Goal: Task Accomplishment & Management: Complete application form

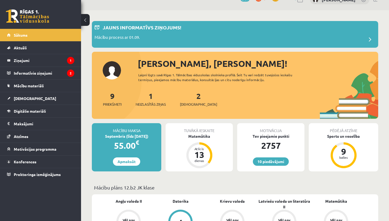
scroll to position [25, 0]
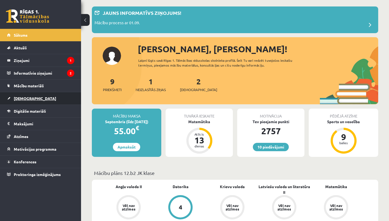
click at [33, 98] on link "[DEMOGRAPHIC_DATA]" at bounding box center [40, 98] width 67 height 12
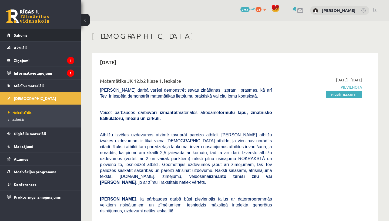
click at [46, 37] on link "Sākums" at bounding box center [40, 35] width 67 height 12
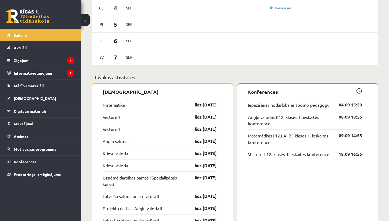
scroll to position [396, 0]
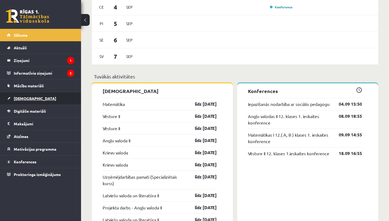
click at [23, 97] on span "[DEMOGRAPHIC_DATA]" at bounding box center [35, 98] width 42 height 5
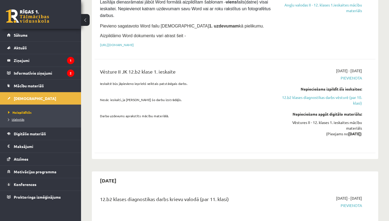
click at [21, 121] on span "Izlabotās" at bounding box center [16, 119] width 16 height 4
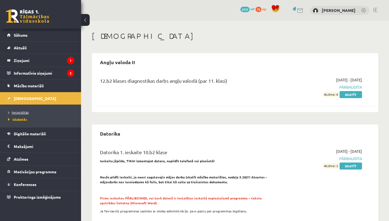
click at [23, 113] on span "Neizpildītās" at bounding box center [18, 112] width 21 height 4
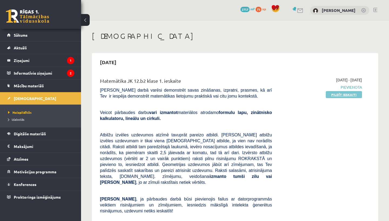
click at [342, 93] on link "Pildīt ieskaiti" at bounding box center [344, 94] width 36 height 7
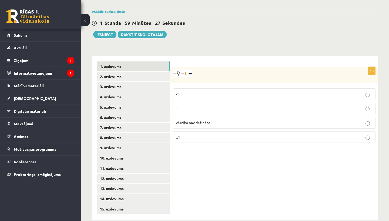
scroll to position [190, 0]
click at [226, 106] on p "1" at bounding box center [274, 109] width 196 height 6
click at [161, 72] on link "2. uzdevums" at bounding box center [133, 77] width 73 height 10
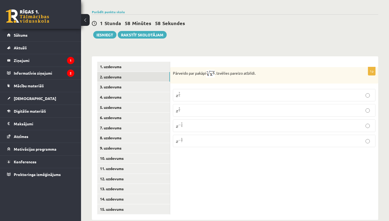
click at [187, 107] on p "x 5 7 x 5 7" at bounding box center [274, 110] width 196 height 7
click at [143, 83] on link "3. uzdevums" at bounding box center [133, 87] width 73 height 10
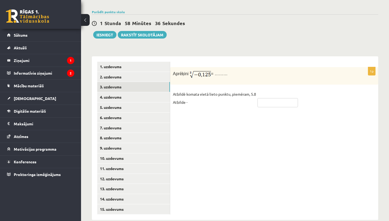
click at [281, 98] on input "text" at bounding box center [277, 102] width 40 height 9
type input "****"
click at [149, 93] on link "4. uzdevums" at bounding box center [133, 97] width 73 height 10
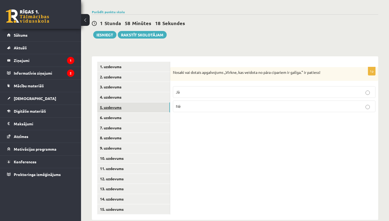
click at [148, 103] on link "5. uzdevums" at bounding box center [133, 108] width 73 height 10
click at [191, 104] on label "Nē" at bounding box center [274, 107] width 202 height 12
click at [151, 113] on link "6. uzdevums" at bounding box center [133, 118] width 73 height 10
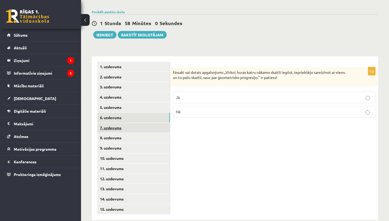
click at [143, 123] on link "7. uzdevums" at bounding box center [133, 128] width 73 height 10
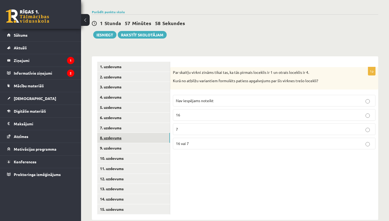
click at [130, 133] on link "8. uzdevums" at bounding box center [133, 138] width 73 height 10
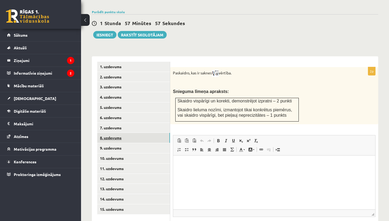
scroll to position [0, 0]
click at [155, 143] on link "9. uzdevums" at bounding box center [133, 148] width 73 height 10
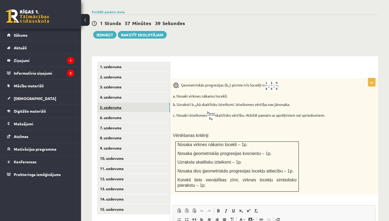
click at [141, 103] on link "5. uzdevums" at bounding box center [133, 108] width 73 height 10
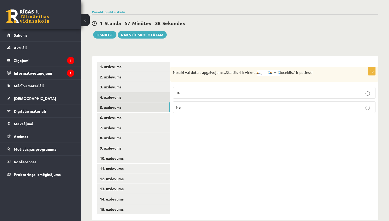
click at [141, 92] on link "4. uzdevums" at bounding box center [133, 97] width 73 height 10
click at [193, 90] on label "Jā" at bounding box center [274, 92] width 202 height 12
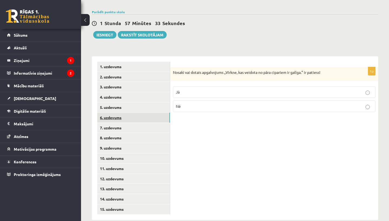
click at [135, 113] on link "6. uzdevums" at bounding box center [133, 118] width 73 height 10
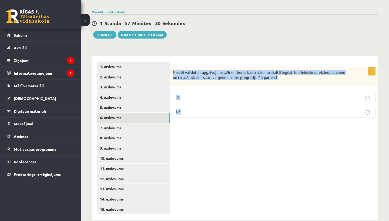
drag, startPoint x: 173, startPoint y: 65, endPoint x: 306, endPoint y: 109, distance: 139.8
click at [306, 109] on div "1p Nosaki vai dotais apgalvojums „Virkni, kuras katru nākamo skaitli iegūst, ie…" at bounding box center [274, 94] width 208 height 55
click at [292, 95] on p "Jā" at bounding box center [274, 98] width 196 height 6
drag, startPoint x: 172, startPoint y: 65, endPoint x: 219, endPoint y: 111, distance: 65.5
click at [219, 111] on div "1p Nosaki vai dotais apgalvojums „Virkni, kuras katru nākamo skaitli iegūst, ie…" at bounding box center [274, 94] width 208 height 55
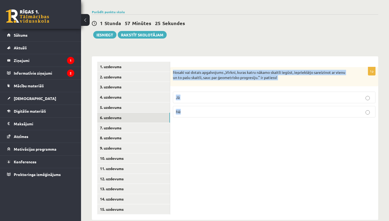
click at [226, 79] on div "Nosaki vai dotais apgalvojums „Virkni, kuras katru nākamo skaitli iegūst, iepri…" at bounding box center [274, 76] width 208 height 19
drag, startPoint x: 172, startPoint y: 66, endPoint x: 190, endPoint y: 104, distance: 42.4
click at [190, 104] on div "1p Nosaki vai dotais apgalvojums „Virkni, kuras katru nākamo skaitli iegūst, ie…" at bounding box center [274, 94] width 208 height 55
click at [204, 75] on div "Nosaki vai dotais apgalvojums „Virkni, kuras katru nākamo skaitli iegūst, iepri…" at bounding box center [274, 76] width 208 height 19
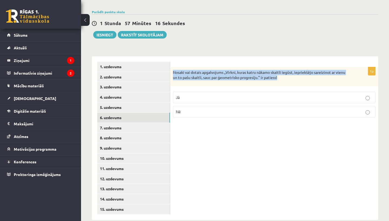
drag, startPoint x: 173, startPoint y: 65, endPoint x: 284, endPoint y: 72, distance: 111.1
click at [284, 72] on p "Nosaki vai dotais apgalvojums „Virkni, kuras katru nākamo skaitli iegūst, iepri…" at bounding box center [260, 75] width 175 height 11
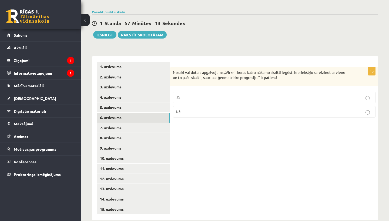
click at [188, 123] on div "1p Nosaki vai dotais apgalvojums „Virkni, kuras katru nākamo skaitli iegūst, ie…" at bounding box center [274, 138] width 208 height 164
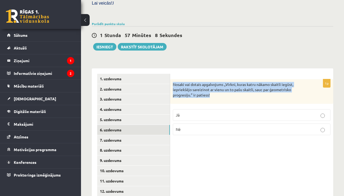
drag, startPoint x: 172, startPoint y: 77, endPoint x: 211, endPoint y: 89, distance: 40.4
click at [211, 89] on div "Nosaki vai dotais apgalvojums „Virkni, kuras katru nākamo skaitli iegūst, iepri…" at bounding box center [251, 91] width 163 height 25
copy p "Nosaki vai dotais apgalvojums „Virkni, kuras katru nākamo skaitli iegūst, iepri…"
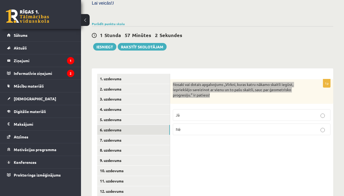
click at [10, 9] on div "0 Dāvanas 2757 mP 73 xp" at bounding box center [40, 14] width 81 height 29
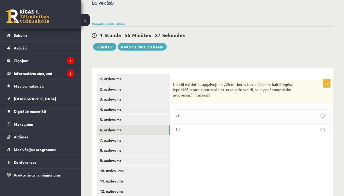
click at [246, 140] on div "1p Nosaki vai dotais apgalvojums „Virkni, kuras katru nākamo skaitli iegūst, ie…" at bounding box center [251, 150] width 163 height 164
click at [157, 116] on link "5. uzdevums" at bounding box center [133, 119] width 73 height 10
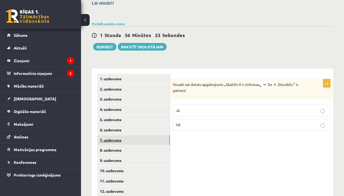
click at [144, 135] on link "7. uzdevums" at bounding box center [133, 140] width 73 height 10
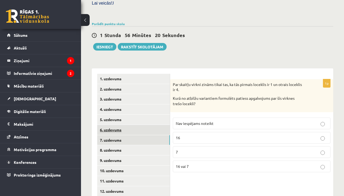
click at [123, 125] on link "6. uzdevums" at bounding box center [133, 130] width 73 height 10
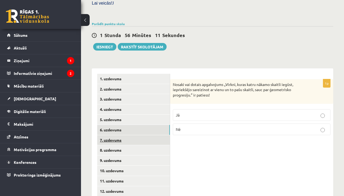
click at [124, 135] on link "7. uzdevums" at bounding box center [133, 140] width 73 height 10
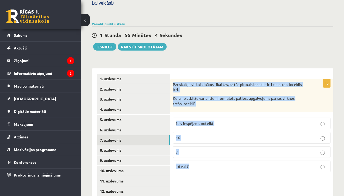
drag, startPoint x: 172, startPoint y: 76, endPoint x: 198, endPoint y: 158, distance: 86.2
click at [198, 158] on div "1p Par skaitļu virkni zināms tikai tas, ka tās pirmais loceklis ir 1 un otrais …" at bounding box center [251, 127] width 163 height 97
click at [222, 135] on p "16" at bounding box center [252, 138] width 152 height 6
drag, startPoint x: 173, startPoint y: 77, endPoint x: 206, endPoint y: 171, distance: 99.0
click at [206, 171] on div "1p Par skaitļu virkni zināms tikai tas, ka tās pirmais loceklis ir 1 un otrais …" at bounding box center [251, 150] width 163 height 164
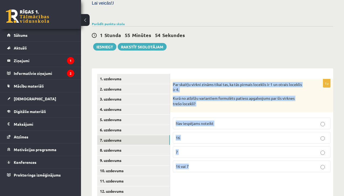
copy div "Par skaitļu virkni zināms tikai tas, ka tās pirmais loceklis ir 1 un otrais loc…"
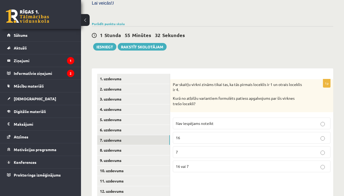
click at [283, 96] on p "Kurā no atbilžu variantiem formulēts patiess apgalvojums par šīs virknes trešo …" at bounding box center [238, 101] width 131 height 11
click at [262, 120] on p "Nav iespējams noteikt" at bounding box center [252, 123] width 152 height 6
click at [131, 145] on link "8. uzdevums" at bounding box center [133, 150] width 73 height 10
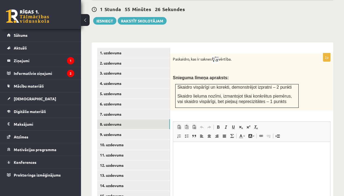
scroll to position [216, 0]
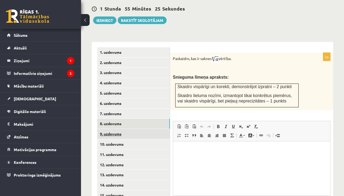
click at [110, 129] on link "9. uzdevums" at bounding box center [133, 134] width 73 height 10
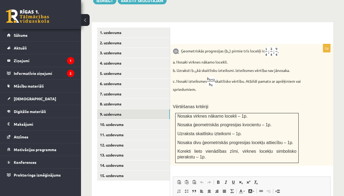
scroll to position [237, 0]
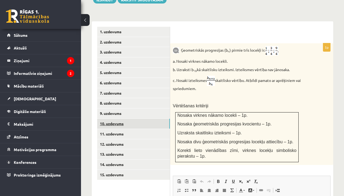
click at [143, 118] on link "10. uzdevums" at bounding box center [133, 123] width 73 height 10
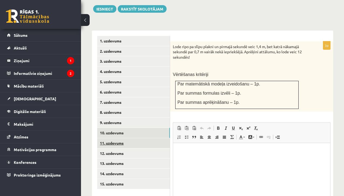
scroll to position [0, 0]
click at [133, 138] on link "11. uzdevums" at bounding box center [133, 143] width 73 height 10
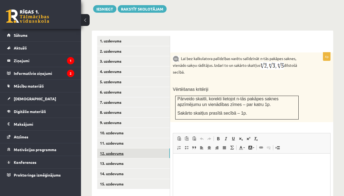
click at [120, 148] on link "12. uzdevums" at bounding box center [133, 153] width 73 height 10
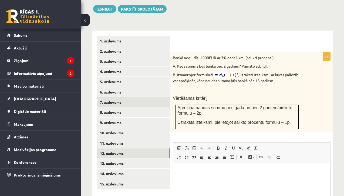
click at [132, 97] on link "7. uzdevums" at bounding box center [133, 102] width 73 height 10
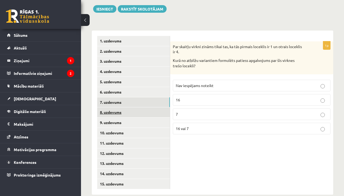
click at [130, 107] on link "8. uzdevums" at bounding box center [133, 112] width 73 height 10
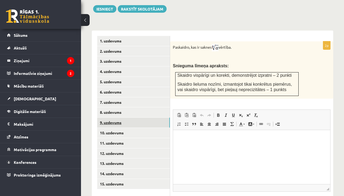
click at [102, 117] on link "9. uzdevums" at bounding box center [133, 122] width 73 height 10
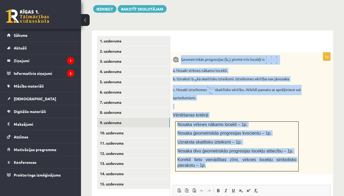
drag, startPoint x: 181, startPoint y: 50, endPoint x: 215, endPoint y: 163, distance: 117.2
click at [215, 163] on div "Ģeometriskās progresijas (b n ) pirmie trīs locekļi ir . a. Nosaki virknes nāka…" at bounding box center [251, 113] width 163 height 122
copy div "Ģeometriskās progresijas (b n ) pirmie trīs locekļi ir . a. Nosaki virknes nāka…"
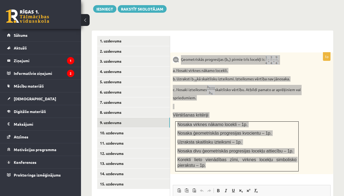
drag, startPoint x: 234, startPoint y: 110, endPoint x: 258, endPoint y: 80, distance: 38.6
click at [258, 85] on p "c. Nosaki izteiksmes skaitlisko vērtību. Atbildi pamato ar aprēķiniem vai sprie…" at bounding box center [238, 93] width 131 height 16
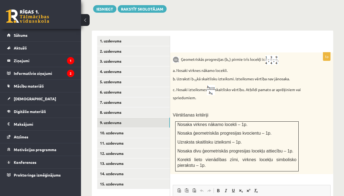
click at [300, 33] on div "5p Ģeometriskās progresijas (b n ) pirmie trīs locekļi ir . a. Nosaki virknes n…" at bounding box center [251, 166] width 163 height 272
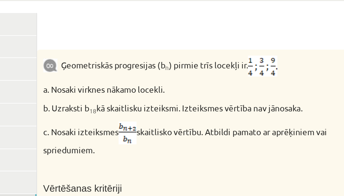
scroll to position [224, 0]
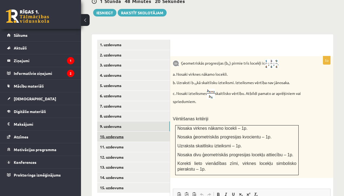
click at [160, 131] on link "10. uzdevums" at bounding box center [133, 136] width 73 height 10
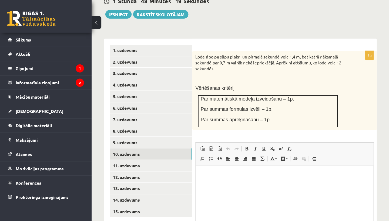
scroll to position [0, 0]
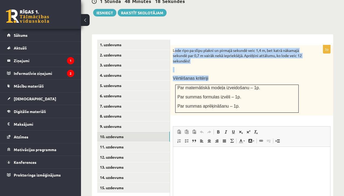
drag, startPoint x: 174, startPoint y: 44, endPoint x: 233, endPoint y: 106, distance: 85.1
click at [233, 106] on div "Lode ripo pa slīpu plakni un pirmajā sekundē veic 1,4 m, bet katrā nākamajā sek…" at bounding box center [251, 80] width 163 height 70
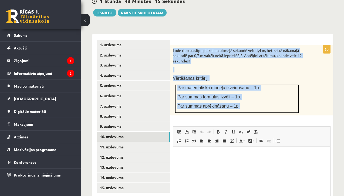
drag, startPoint x: 174, startPoint y: 44, endPoint x: 235, endPoint y: 103, distance: 84.8
click at [235, 103] on div "Lode ripo pa slīpu plakni un pirmajā sekundē veic 1,4 m, bet katrā nākamajā sek…" at bounding box center [251, 80] width 163 height 70
copy div "Lode ripo pa slīpu plakni un pirmajā sekundē veic 1,4 m, bet katrā nākamajā sek…"
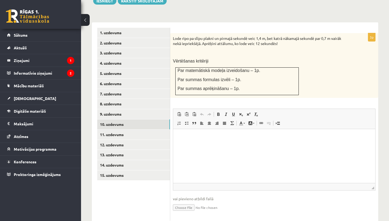
click at [333, 58] on p "Vērtēšanas kritēriji" at bounding box center [260, 61] width 175 height 6
click at [129, 130] on link "11. uzdevums" at bounding box center [133, 135] width 73 height 10
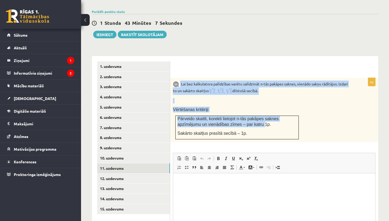
drag, startPoint x: 180, startPoint y: 77, endPoint x: 266, endPoint y: 118, distance: 95.0
click at [266, 119] on div "Lai bez kalkulatora palīdzības varētu salīdzināt n-tās pakāpes saknes, vienādo …" at bounding box center [274, 110] width 208 height 64
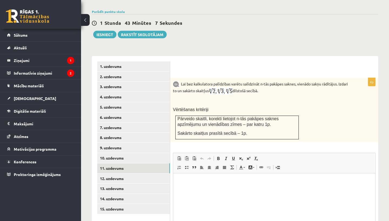
click at [329, 134] on div "Lai bez kalkulatora palīdzības varētu salīdzināt n-tās pakāpes saknes, vienādo …" at bounding box center [274, 110] width 208 height 64
click at [141, 174] on link "12. uzdevums" at bounding box center [133, 179] width 73 height 10
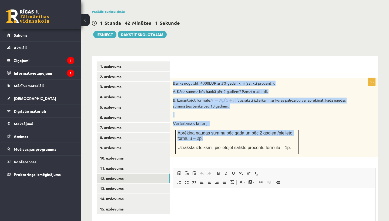
drag, startPoint x: 172, startPoint y: 76, endPoint x: 252, endPoint y: 136, distance: 99.7
click at [252, 137] on div "Bankā noguldīti 4000EUR ar 3% gada likmi (salikti procenti). A. Kāda summa būs …" at bounding box center [274, 117] width 208 height 79
drag, startPoint x: 290, startPoint y: 140, endPoint x: 191, endPoint y: 71, distance: 120.8
click at [191, 71] on form "3p Bankā noguldīti 4000EUR ar 3% gada likmi (salikti procenti). A. Kāda summa b…" at bounding box center [273, 171] width 197 height 219
copy div "Bankā noguldīti 4000EUR ar 3% gada likmi (salikti procenti). A. Kāda summa būs …"
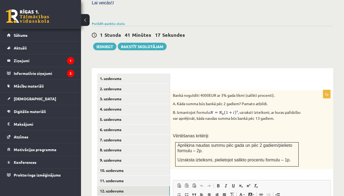
click at [272, 70] on div "3p Bankā noguldīti 4000EUR ar 3% gada likmi (salikti procenti). A. Kāda summa b…" at bounding box center [251, 182] width 163 height 229
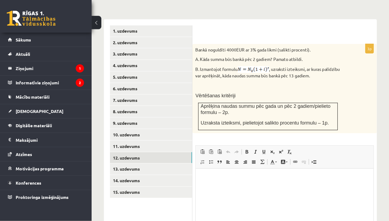
scroll to position [250, 0]
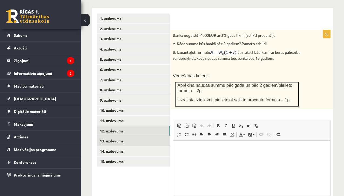
click at [150, 136] on link "13. uzdevums" at bounding box center [133, 141] width 73 height 10
click at [129, 126] on link "12. uzdevums" at bounding box center [133, 131] width 73 height 10
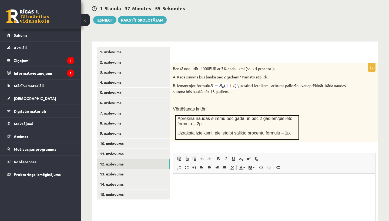
scroll to position [0, 0]
click at [121, 169] on link "13. uzdevums" at bounding box center [133, 174] width 73 height 10
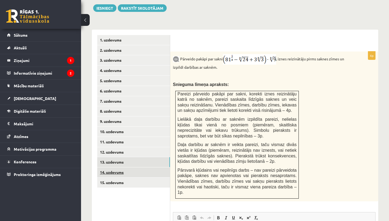
click at [161, 168] on link "14. uzdevums" at bounding box center [133, 173] width 73 height 10
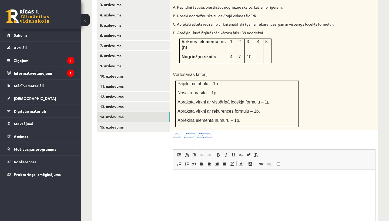
scroll to position [272, 0]
click at [208, 133] on img at bounding box center [193, 136] width 40 height 6
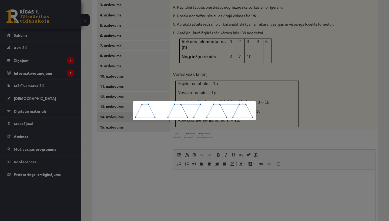
click at [207, 130] on div at bounding box center [194, 110] width 389 height 221
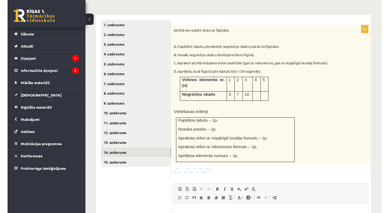
scroll to position [231, 0]
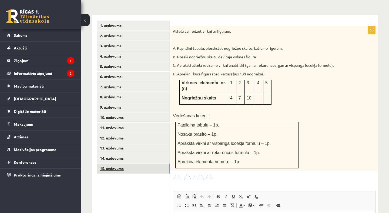
click at [141, 163] on link "15. uzdevums" at bounding box center [133, 168] width 73 height 10
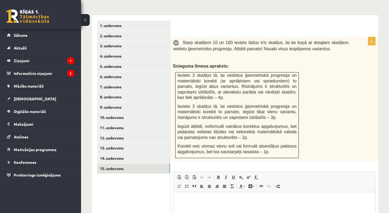
scroll to position [0, 0]
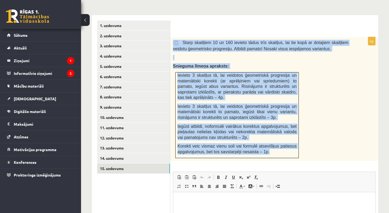
drag, startPoint x: 182, startPoint y: 33, endPoint x: 277, endPoint y: 151, distance: 151.2
click at [277, 151] on div "Starp skaitļiem 10 un 160 ievieto tādus trīs skaitļus, lai tie kopā ar dotajiem…" at bounding box center [274, 99] width 208 height 124
copy div "Starp skaitļiem 10 un 160 ievieto tādus trīs skaitļus, lai tie kopā ar dotajiem…"
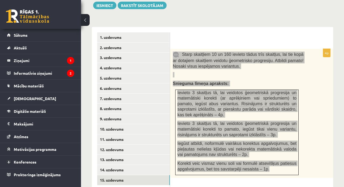
drag, startPoint x: 266, startPoint y: 120, endPoint x: 263, endPoint y: 55, distance: 65.4
click at [263, 55] on span "Starp skaitļiem 10 un 160 ievieto tādus trīs skaitļus, lai tie kopā ar dotajiem…" at bounding box center [238, 60] width 131 height 16
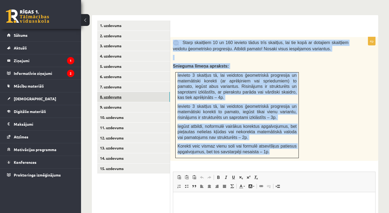
drag, startPoint x: 263, startPoint y: 55, endPoint x: 127, endPoint y: 87, distance: 139.4
click at [127, 92] on link "8. uzdevums" at bounding box center [133, 97] width 73 height 10
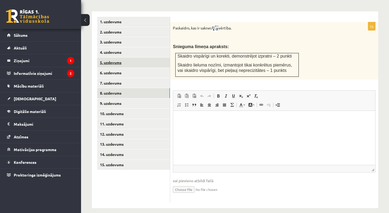
scroll to position [235, 0]
click at [177, 184] on input "file" at bounding box center [274, 189] width 202 height 11
type input "**********"
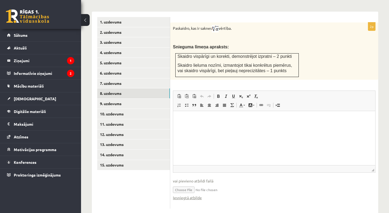
click at [189, 195] on link "Iesniegtā atbilde" at bounding box center [187, 198] width 29 height 6
drag, startPoint x: 177, startPoint y: 183, endPoint x: 110, endPoint y: 95, distance: 111.1
click at [110, 99] on link "9. uzdevums" at bounding box center [133, 104] width 73 height 10
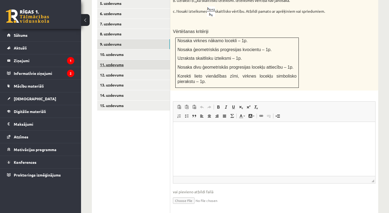
scroll to position [297, 0]
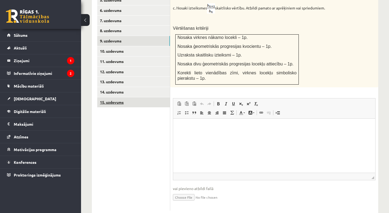
click at [187, 191] on input "file" at bounding box center [274, 196] width 202 height 11
type input "**********"
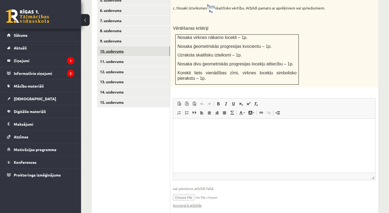
drag, startPoint x: 110, startPoint y: 95, endPoint x: 123, endPoint y: 41, distance: 55.1
click at [123, 46] on link "10. uzdevums" at bounding box center [133, 51] width 73 height 10
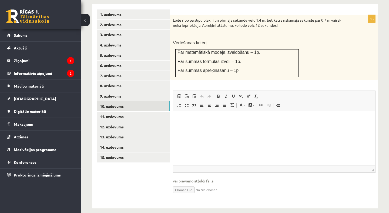
scroll to position [242, 0]
drag, startPoint x: 123, startPoint y: 41, endPoint x: 184, endPoint y: 182, distance: 152.7
click at [184, 184] on input "file" at bounding box center [274, 189] width 202 height 11
type input "**********"
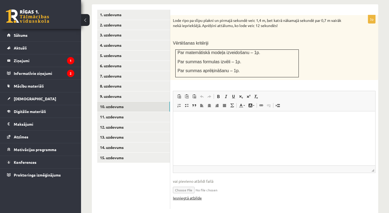
drag, startPoint x: 184, startPoint y: 182, endPoint x: 187, endPoint y: 191, distance: 9.5
click at [187, 195] on link "Iesniegtā atbilde" at bounding box center [187, 198] width 29 height 6
drag, startPoint x: 187, startPoint y: 191, endPoint x: 123, endPoint y: 84, distance: 123.6
click at [123, 91] on link "9. uzdevums" at bounding box center [133, 96] width 73 height 10
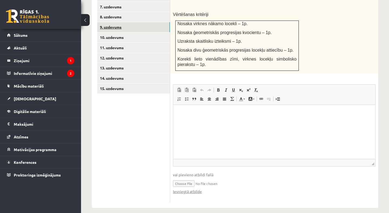
scroll to position [310, 0]
drag, startPoint x: 123, startPoint y: 84, endPoint x: 191, endPoint y: 185, distance: 121.7
click at [191, 189] on link "Iesniegtā atbilde" at bounding box center [187, 192] width 29 height 6
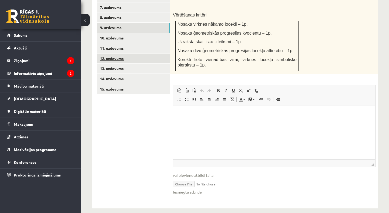
drag, startPoint x: 191, startPoint y: 185, endPoint x: 114, endPoint y: 52, distance: 153.8
click at [114, 53] on link "12. uzdevums" at bounding box center [133, 58] width 73 height 10
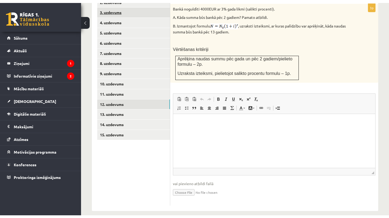
scroll to position [267, 0]
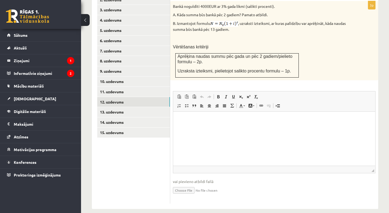
click at [188, 184] on input "file" at bounding box center [274, 189] width 202 height 11
type input "**********"
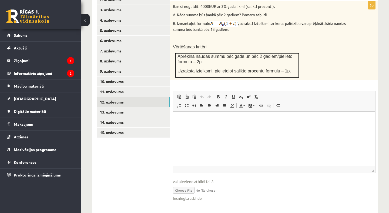
click at [148, 107] on link "13. uzdevums" at bounding box center [133, 112] width 73 height 10
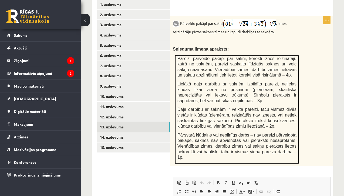
scroll to position [360, 0]
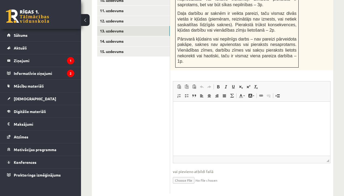
drag, startPoint x: 148, startPoint y: 112, endPoint x: 175, endPoint y: 179, distance: 72.4
click at [175, 179] on input "file" at bounding box center [252, 179] width 158 height 11
type input "**********"
click at [184, 188] on link "Iesniegtā atbilde" at bounding box center [187, 188] width 29 height 6
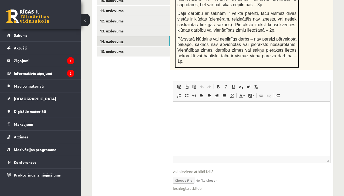
drag, startPoint x: 175, startPoint y: 179, endPoint x: 156, endPoint y: 31, distance: 148.7
click at [156, 36] on link "14. uzdevums" at bounding box center [133, 41] width 73 height 10
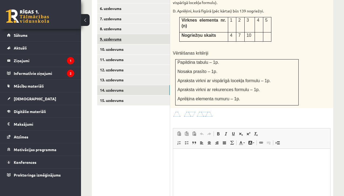
scroll to position [0, 0]
click at [187, 165] on html at bounding box center [251, 156] width 157 height 16
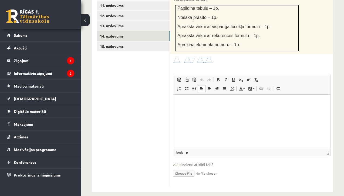
scroll to position [365, 0]
click at [180, 167] on input "file" at bounding box center [252, 172] width 158 height 11
type input "**********"
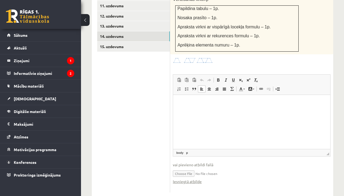
click at [195, 178] on link "Iesniegtā atbilde" at bounding box center [187, 181] width 29 height 6
click at [148, 42] on link "15. uzdevums" at bounding box center [133, 47] width 73 height 10
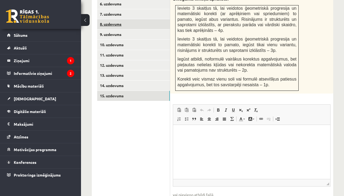
scroll to position [343, 0]
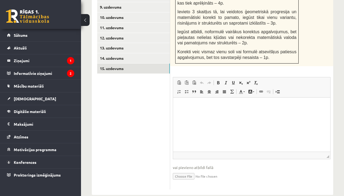
drag, startPoint x: 148, startPoint y: 39, endPoint x: 182, endPoint y: 171, distance: 136.0
click at [182, 171] on input "file" at bounding box center [252, 175] width 158 height 11
type input "**********"
drag, startPoint x: 182, startPoint y: 171, endPoint x: 195, endPoint y: 179, distance: 15.6
click at [195, 181] on link "Iesniegtā atbilde" at bounding box center [187, 184] width 29 height 6
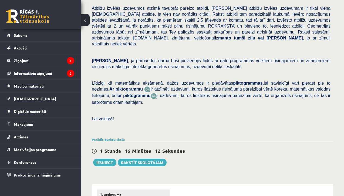
scroll to position [52, 0]
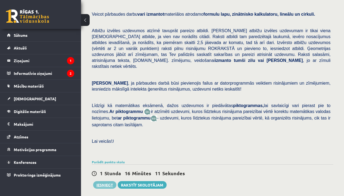
drag, startPoint x: 195, startPoint y: 179, endPoint x: 108, endPoint y: 176, distance: 86.4
click at [108, 181] on button "Iesniegt" at bounding box center [104, 185] width 23 height 8
